Goal: Check status: Check status

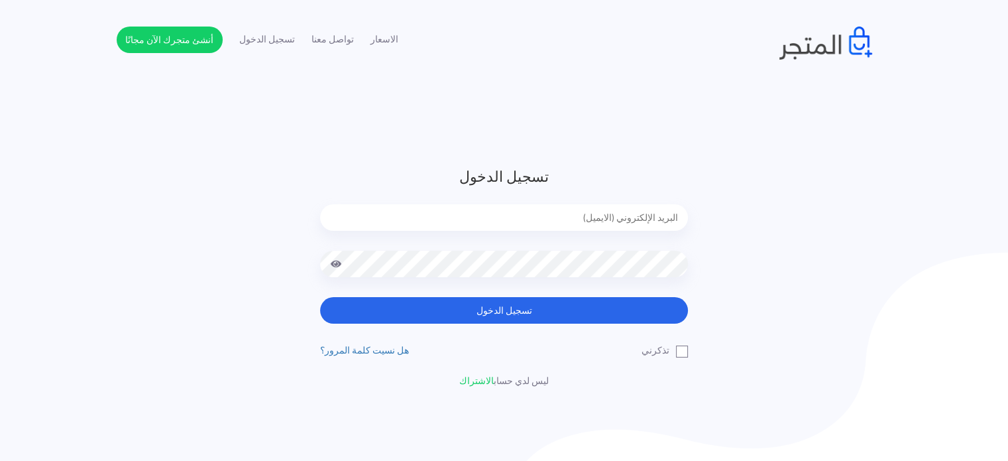
click at [584, 204] on input "email" at bounding box center [504, 217] width 368 height 27
type input "diaraest2024@gmail.com"
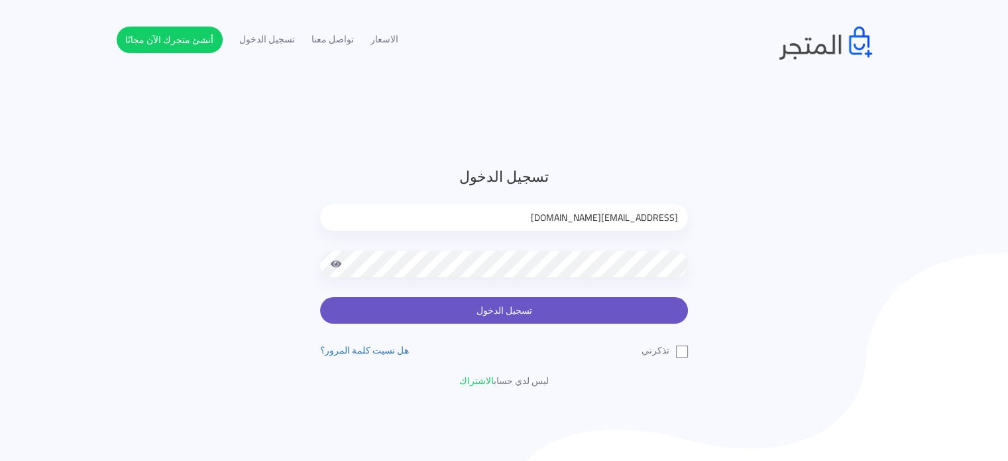
click at [486, 307] on button "تسجيل الدخول" at bounding box center [504, 310] width 368 height 27
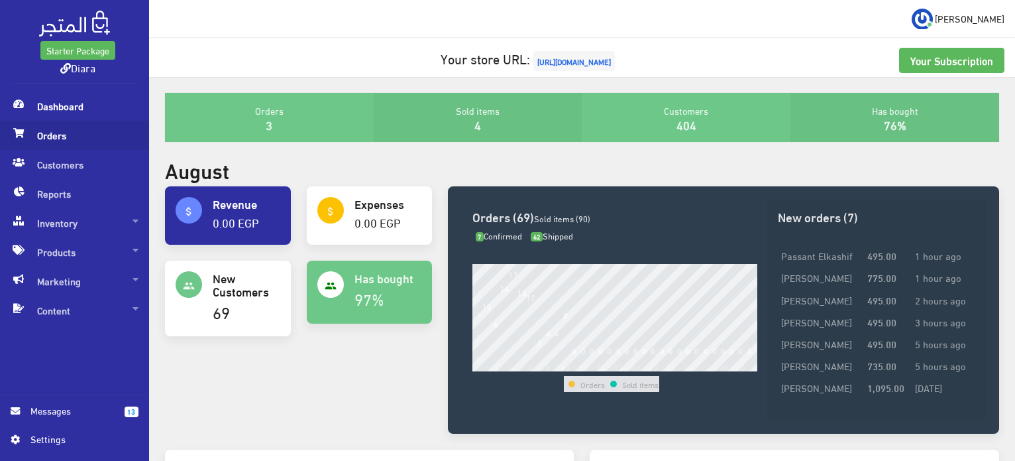
click at [82, 135] on span "Orders" at bounding box center [75, 135] width 128 height 29
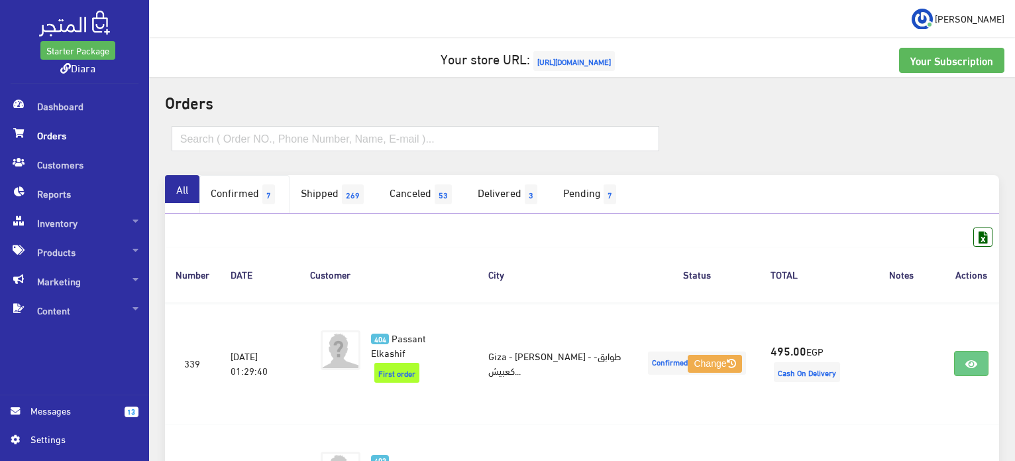
click at [235, 185] on link "Confirmed 7" at bounding box center [244, 194] width 90 height 38
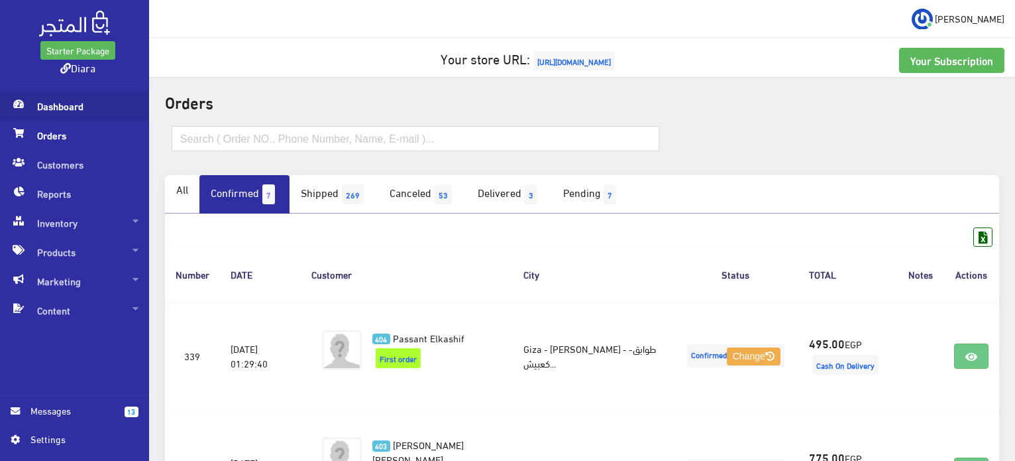
click at [42, 105] on span "Dashboard" at bounding box center [75, 105] width 128 height 29
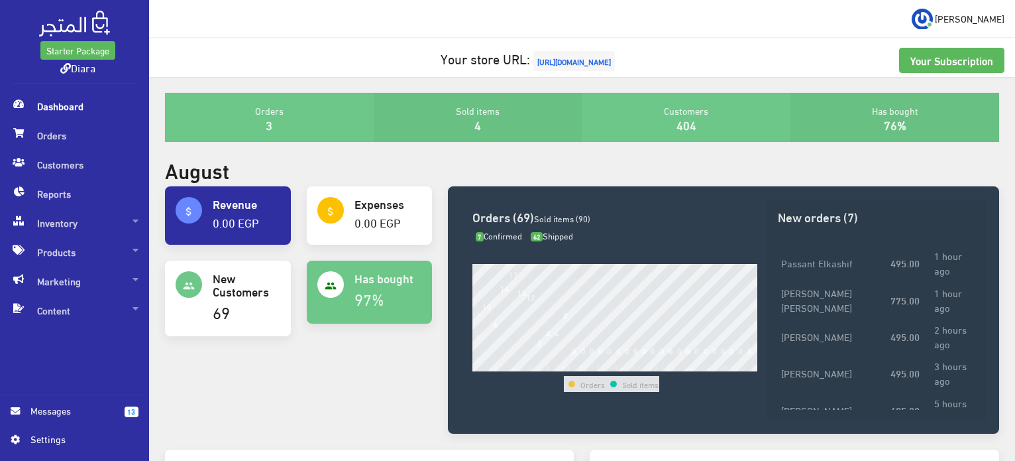
click at [99, 408] on span "Messages" at bounding box center [71, 410] width 83 height 15
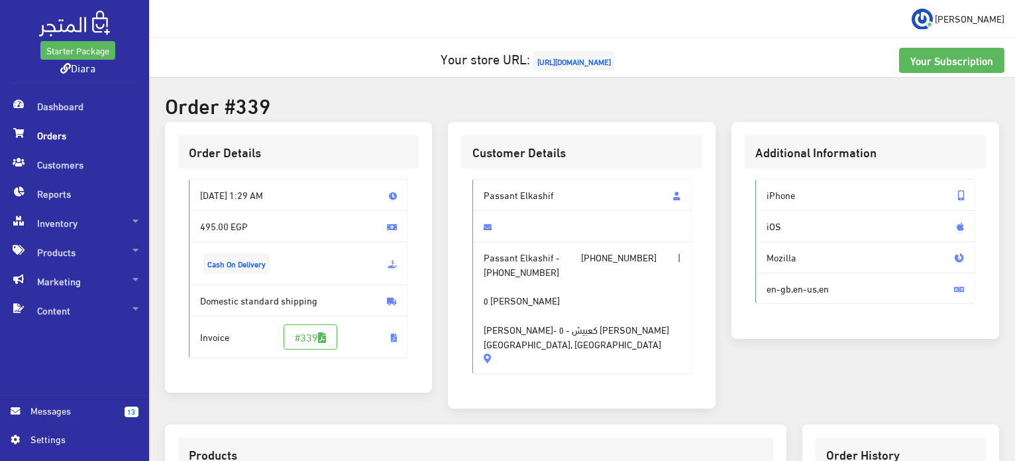
scroll to position [392, 0]
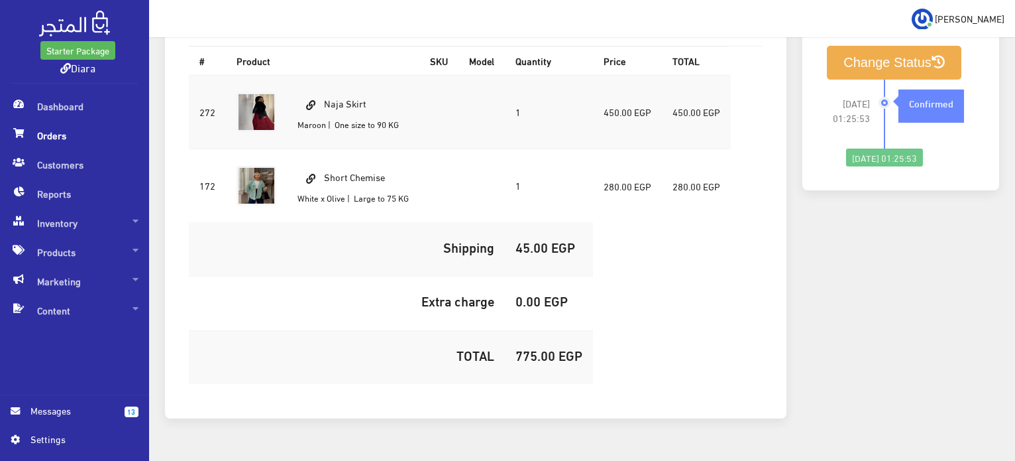
scroll to position [68, 0]
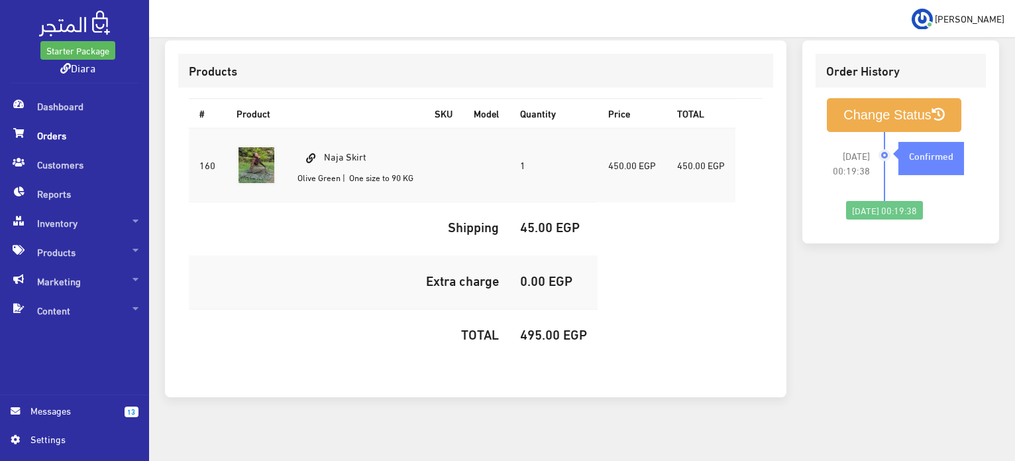
scroll to position [375, 0]
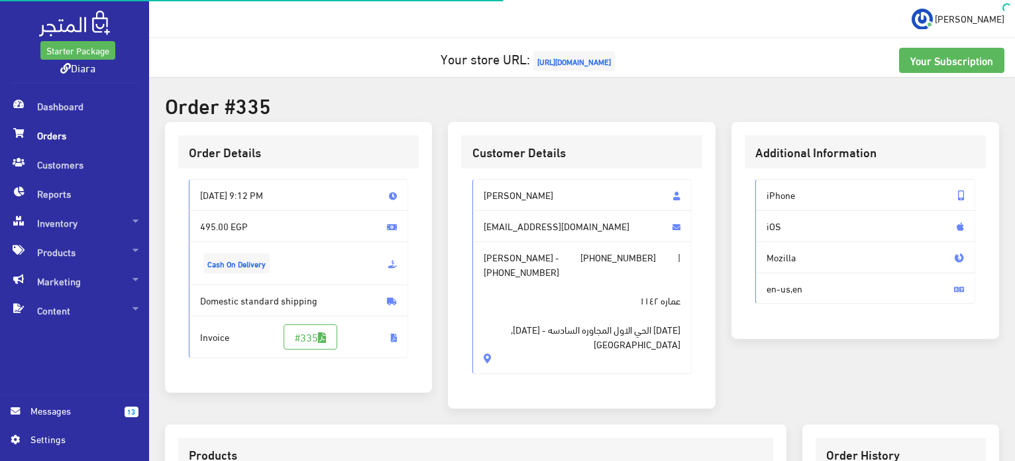
scroll to position [392, 0]
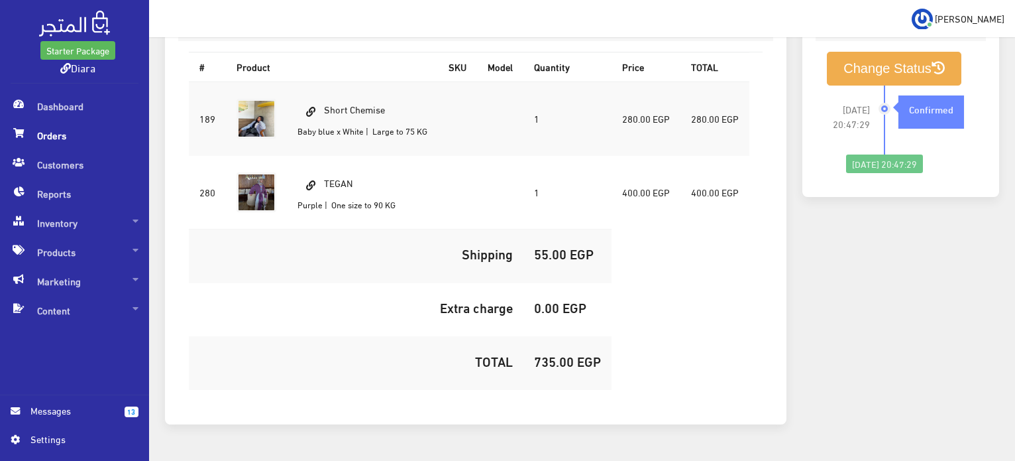
scroll to position [449, 0]
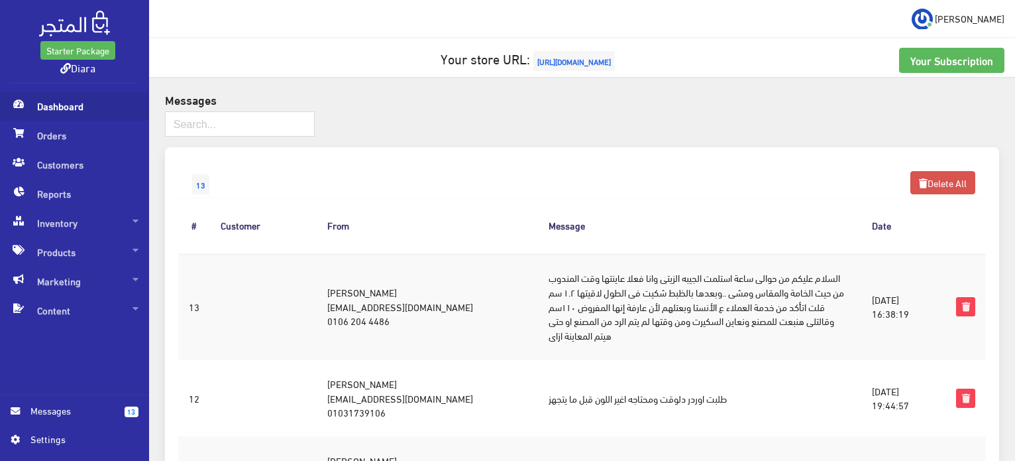
click at [82, 113] on span "Dashboard" at bounding box center [75, 105] width 128 height 29
